Goal: Task Accomplishment & Management: Manage account settings

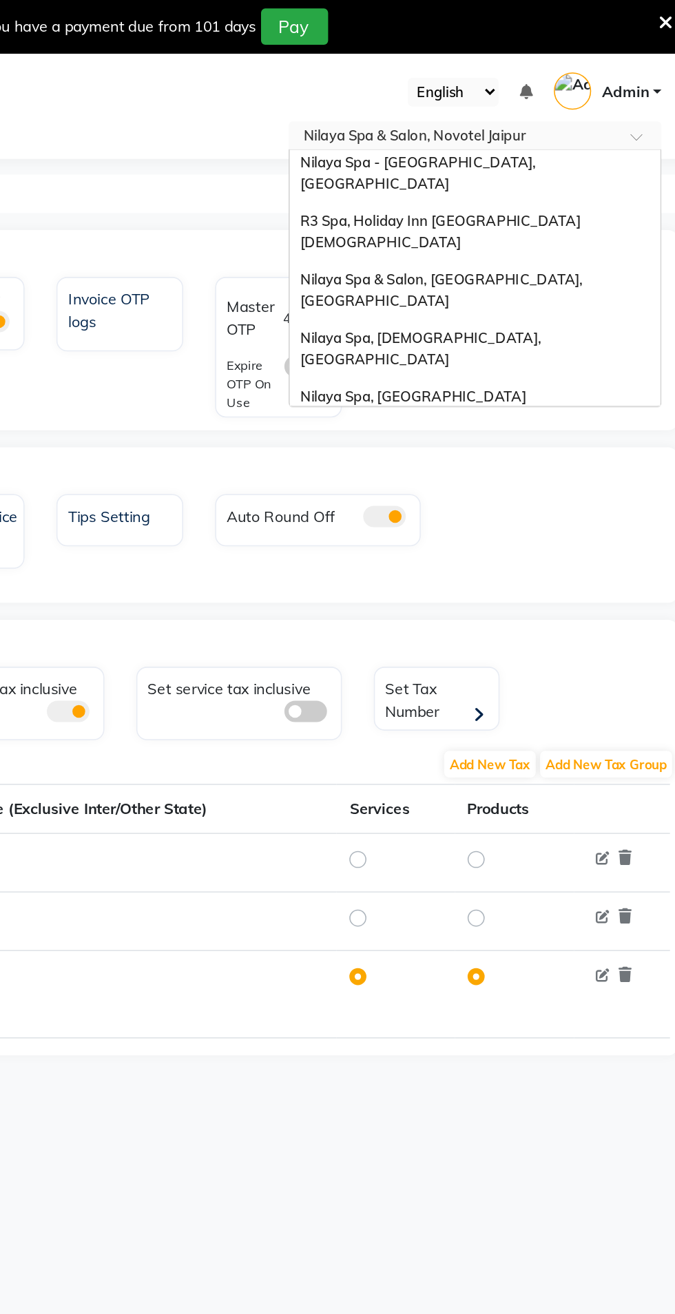
scroll to position [178, 0]
click at [579, 307] on div "Nilaya Spa & Salon, Doubletree By [PERSON_NAME]" at bounding box center [537, 319] width 240 height 25
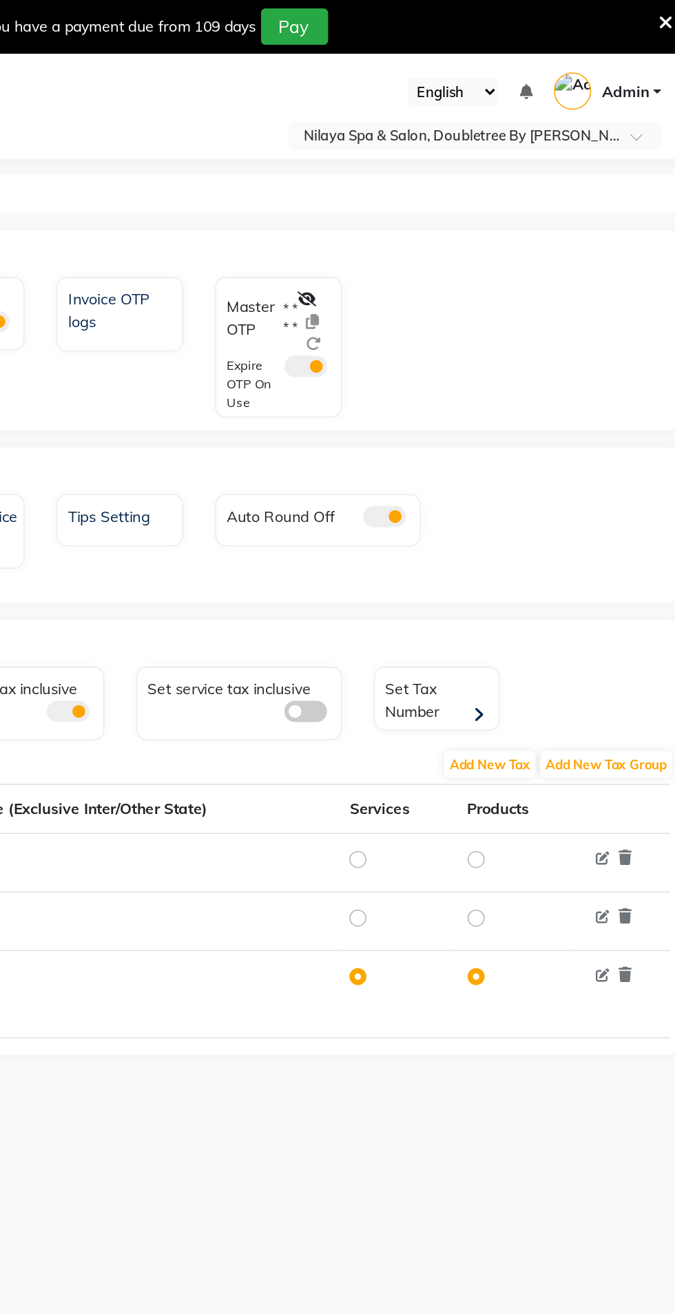
click at [428, 194] on icon at bounding box center [427, 194] width 12 height 10
click at [443, 209] on icon at bounding box center [441, 208] width 8 height 10
